Goal: Find specific page/section: Find specific page/section

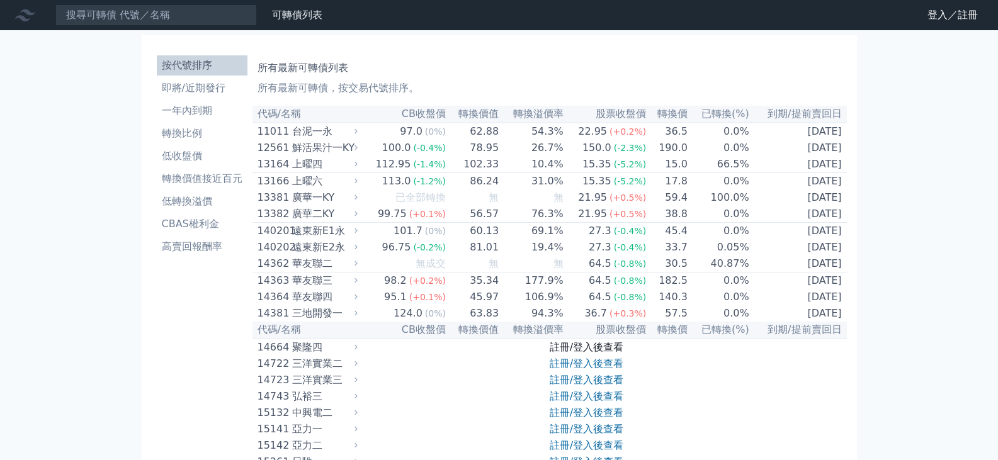
click at [591, 353] on link "註冊/登入後查看" at bounding box center [587, 347] width 74 height 12
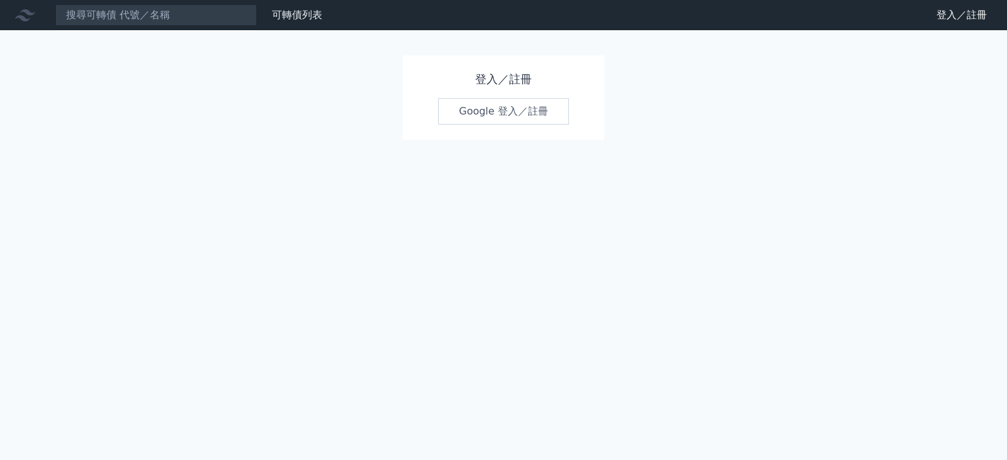
click at [487, 113] on link "Google 登入／註冊" at bounding box center [503, 111] width 131 height 26
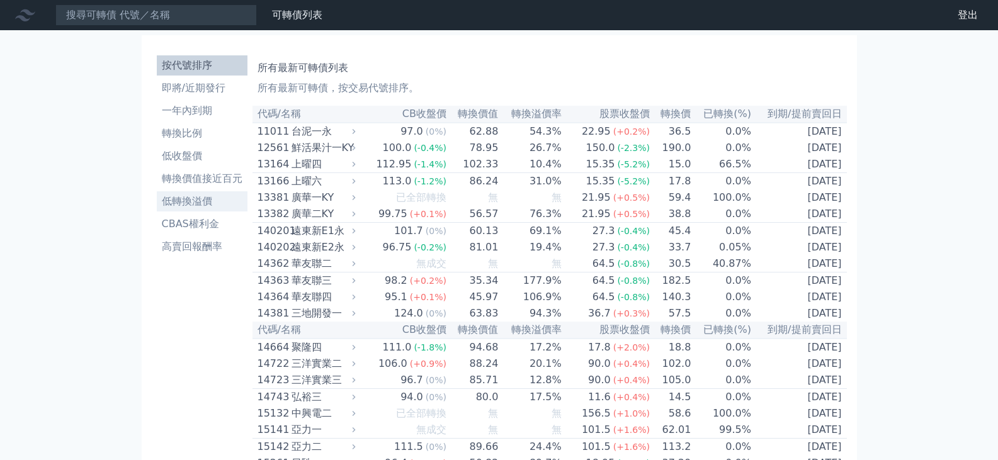
click at [200, 205] on li "低轉換溢價" at bounding box center [202, 201] width 91 height 15
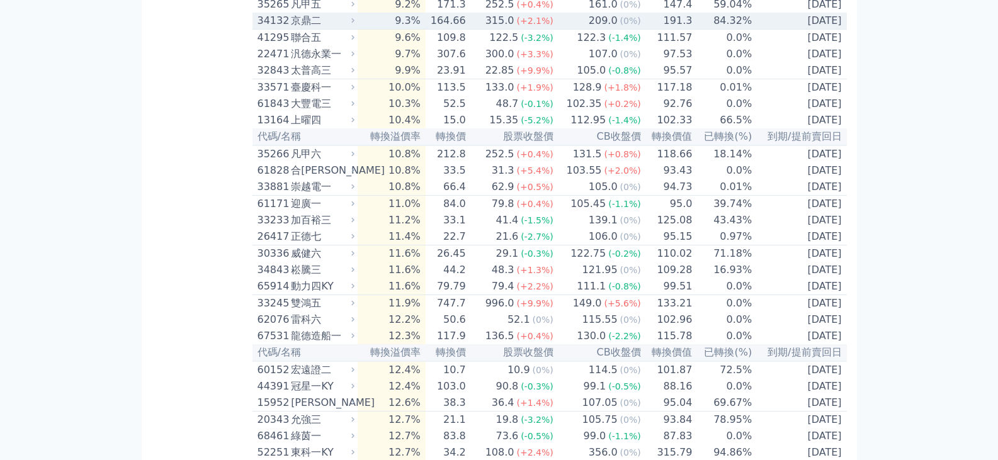
scroll to position [1511, 0]
